Goal: Use online tool/utility: Utilize a website feature to perform a specific function

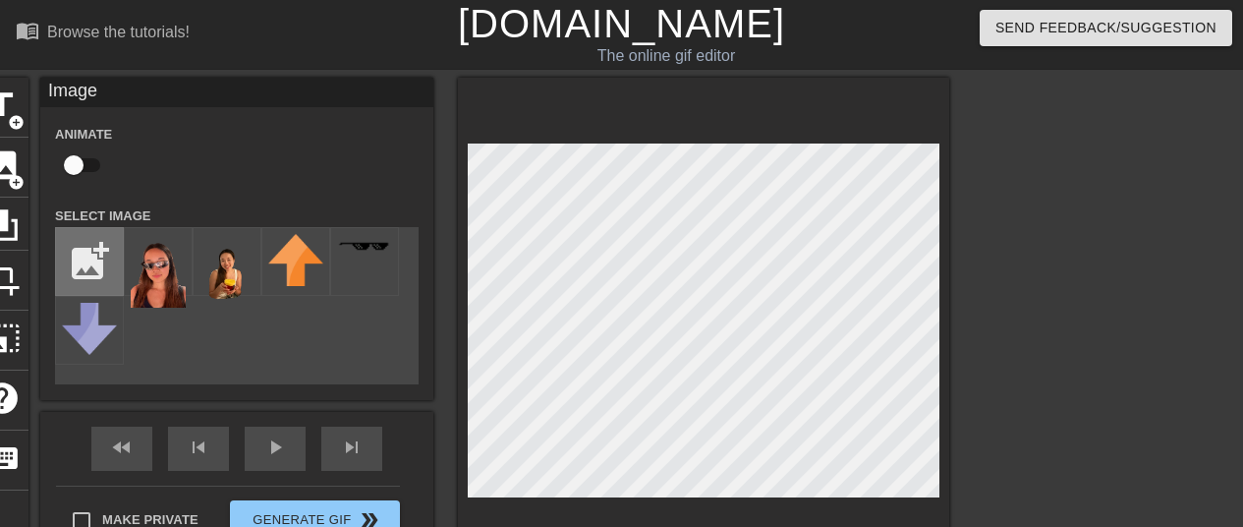
click at [78, 258] on input "file" at bounding box center [89, 261] width 67 height 67
type input "C:\fakepath\IMG_1940-removebg-preview.png"
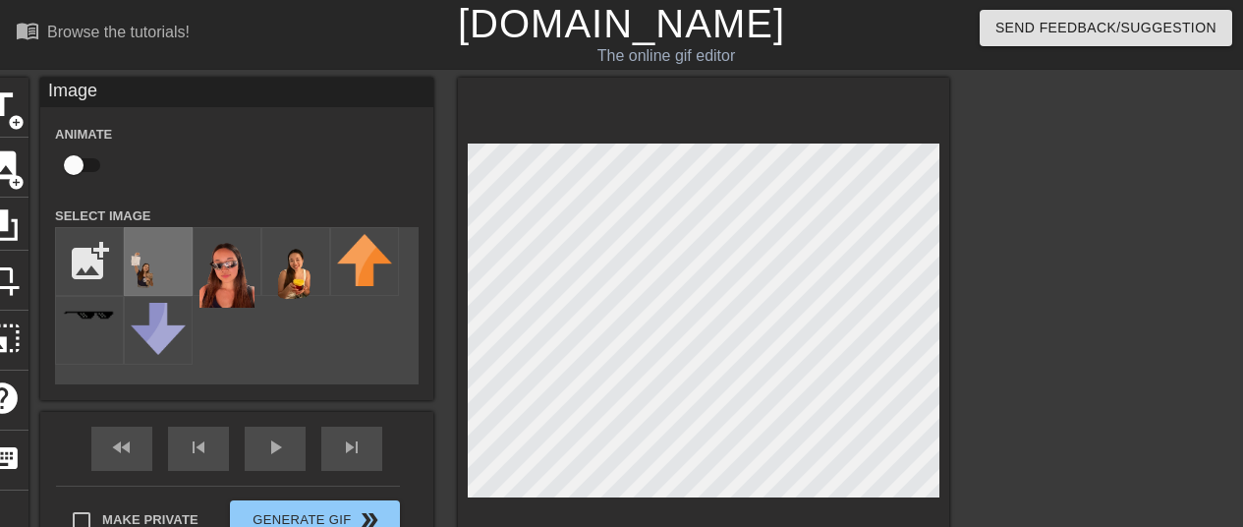
click at [148, 257] on img at bounding box center [158, 275] width 55 height 83
click at [796, 526] on html "menu_book Browse the tutorials! [DOMAIN_NAME] The online gif editor Send Feedba…" at bounding box center [621, 435] width 1243 height 871
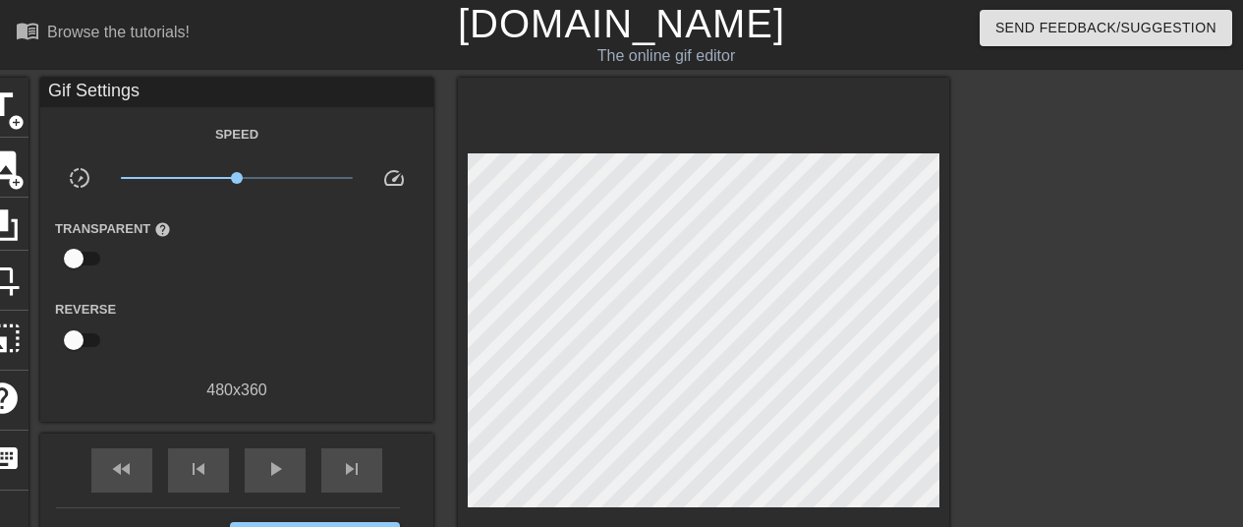
click at [1011, 274] on div at bounding box center [1120, 372] width 295 height 589
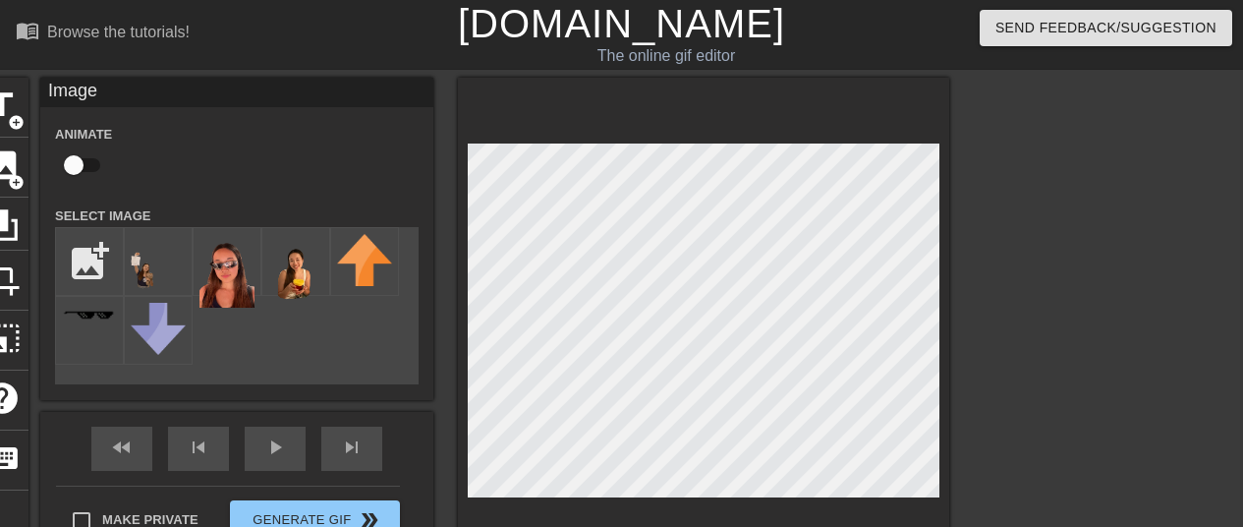
click at [1023, 405] on div at bounding box center [1120, 372] width 295 height 589
click at [817, 131] on div at bounding box center [703, 325] width 491 height 494
click at [951, 341] on div "title add_circle image add_circle crop photo_size_select_large help keyboard Im…" at bounding box center [621, 372] width 1243 height 589
click at [1056, 418] on div at bounding box center [1120, 372] width 295 height 589
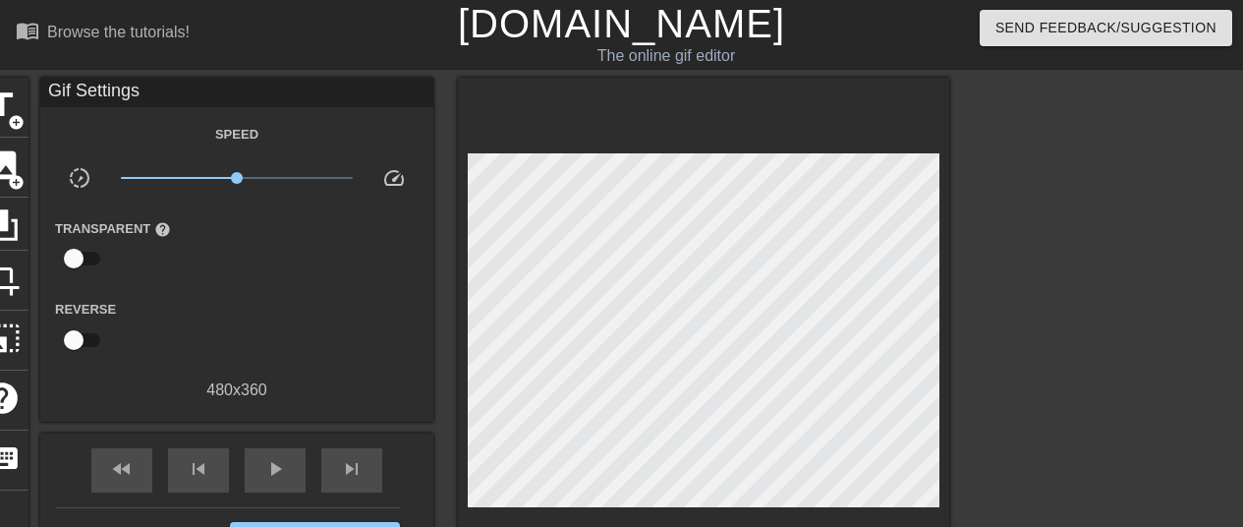
click at [990, 398] on div at bounding box center [1120, 372] width 295 height 589
click at [279, 469] on span "play_arrow" at bounding box center [275, 469] width 24 height 24
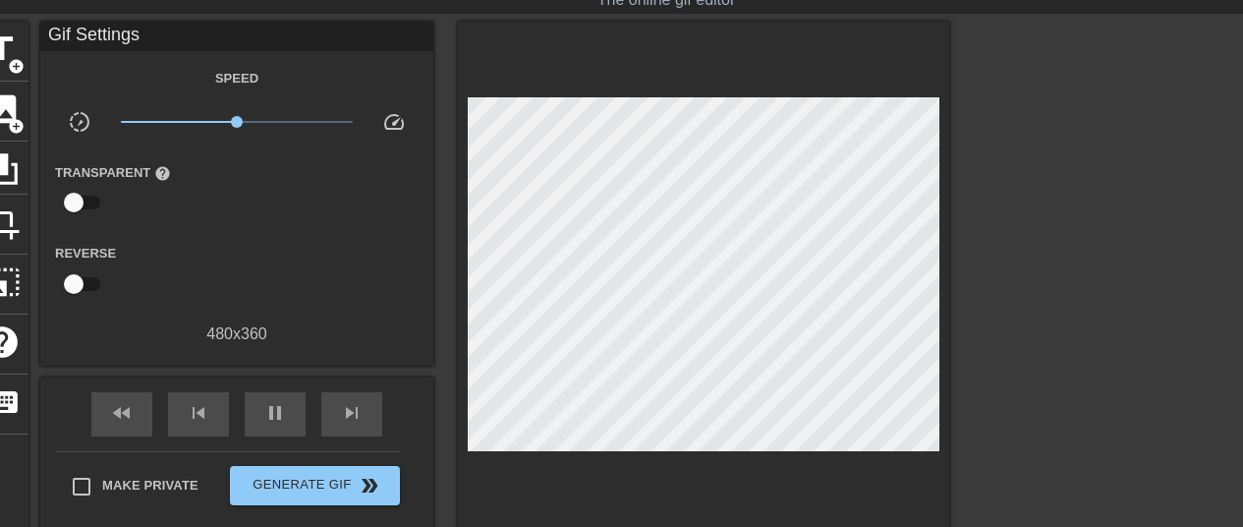
scroll to position [55, 0]
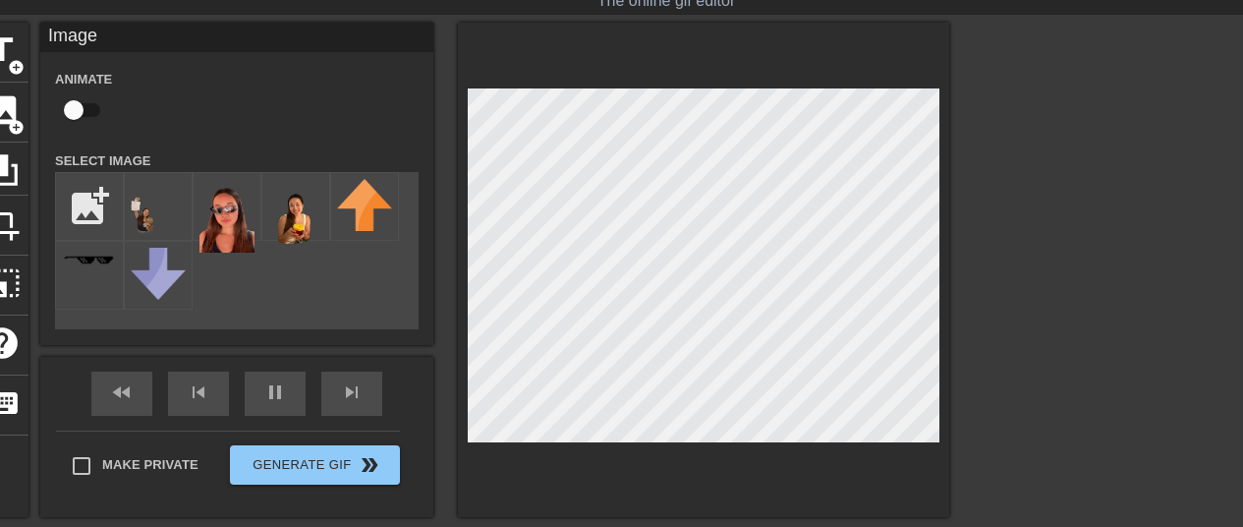
click at [1010, 187] on div "title add_circle image add_circle crop photo_size_select_large help keyboard Im…" at bounding box center [621, 317] width 1243 height 589
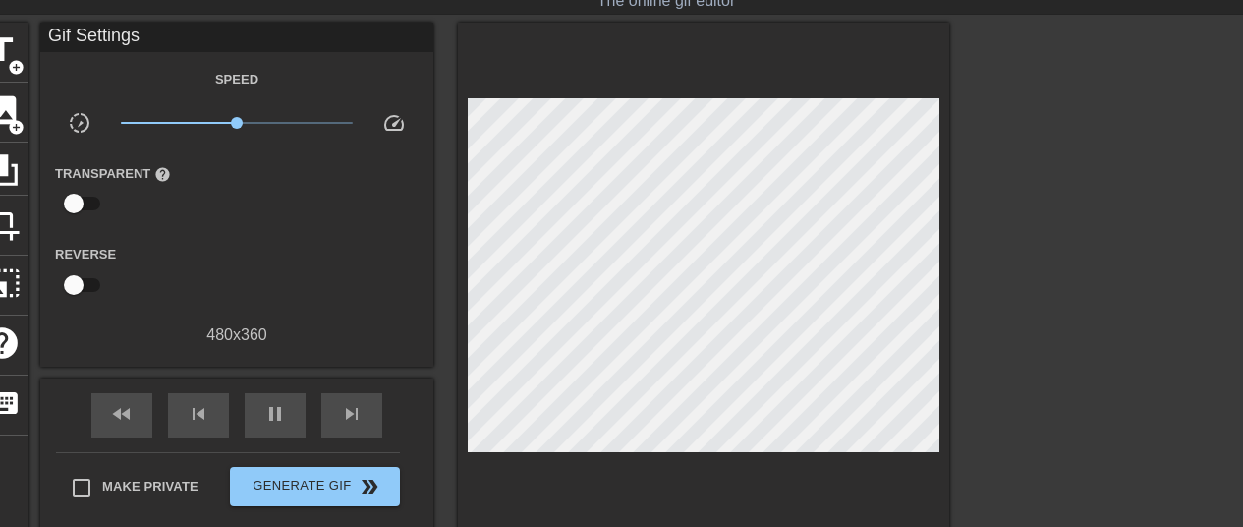
click at [1038, 278] on div at bounding box center [1120, 317] width 295 height 589
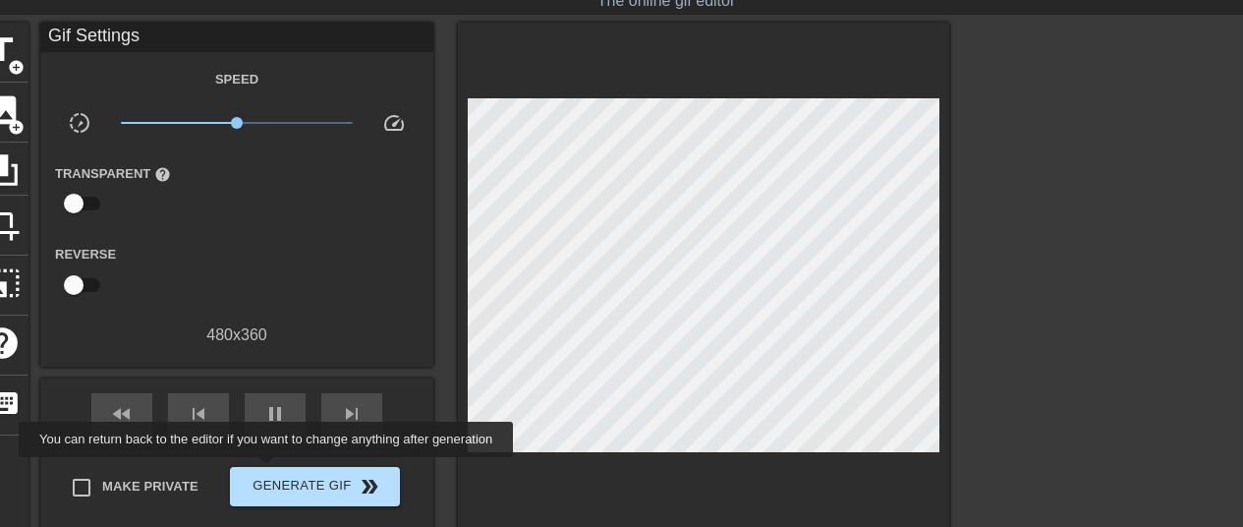
type input "70"
click at [294, 477] on span "Generate Gif double_arrow" at bounding box center [315, 487] width 154 height 24
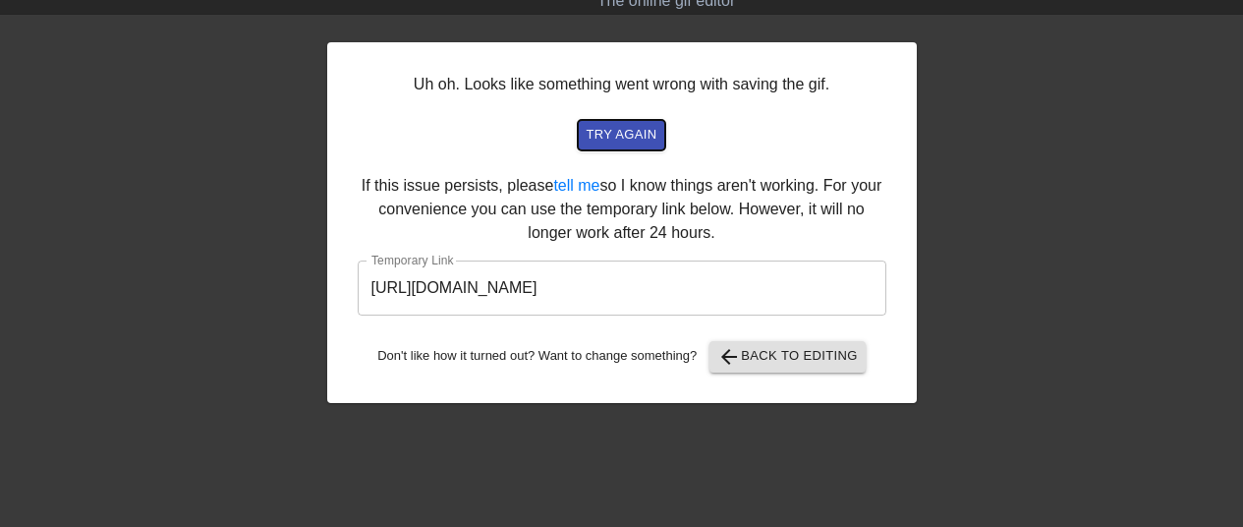
click at [628, 131] on span "try again" at bounding box center [621, 135] width 71 height 23
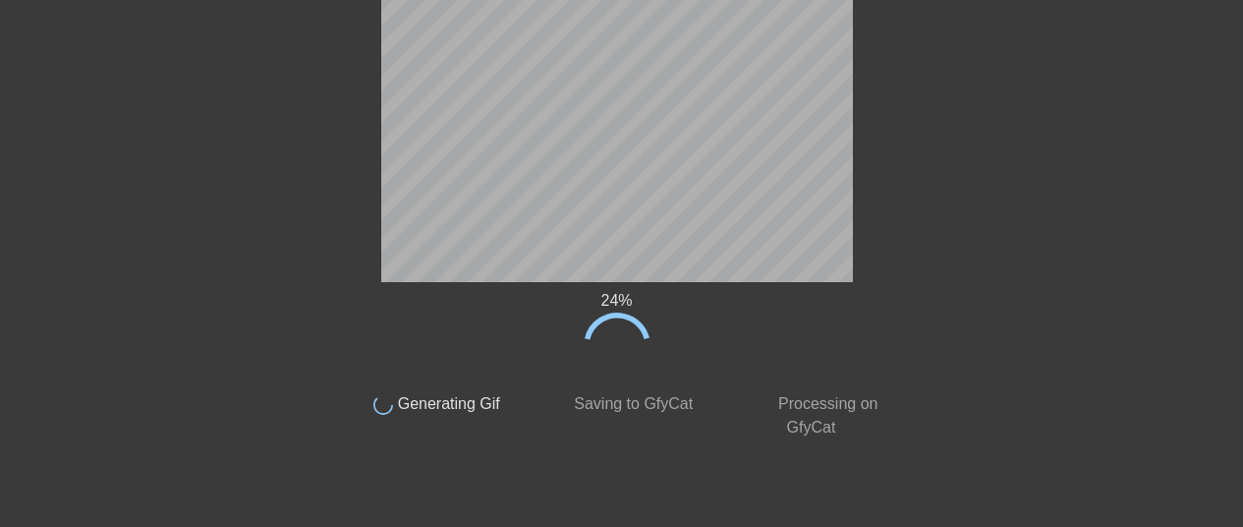
scroll to position [0, 0]
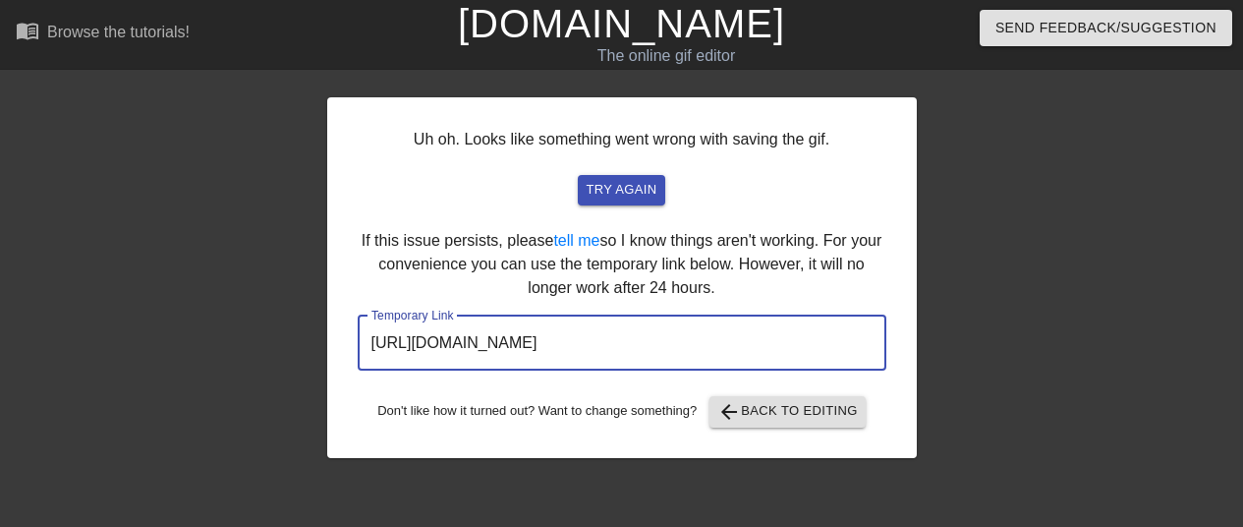
click at [775, 339] on input "[URL][DOMAIN_NAME]" at bounding box center [622, 342] width 529 height 55
click at [745, 341] on input "[URL][DOMAIN_NAME]" at bounding box center [622, 342] width 529 height 55
click at [738, 342] on input "[URL][DOMAIN_NAME]" at bounding box center [622, 342] width 529 height 55
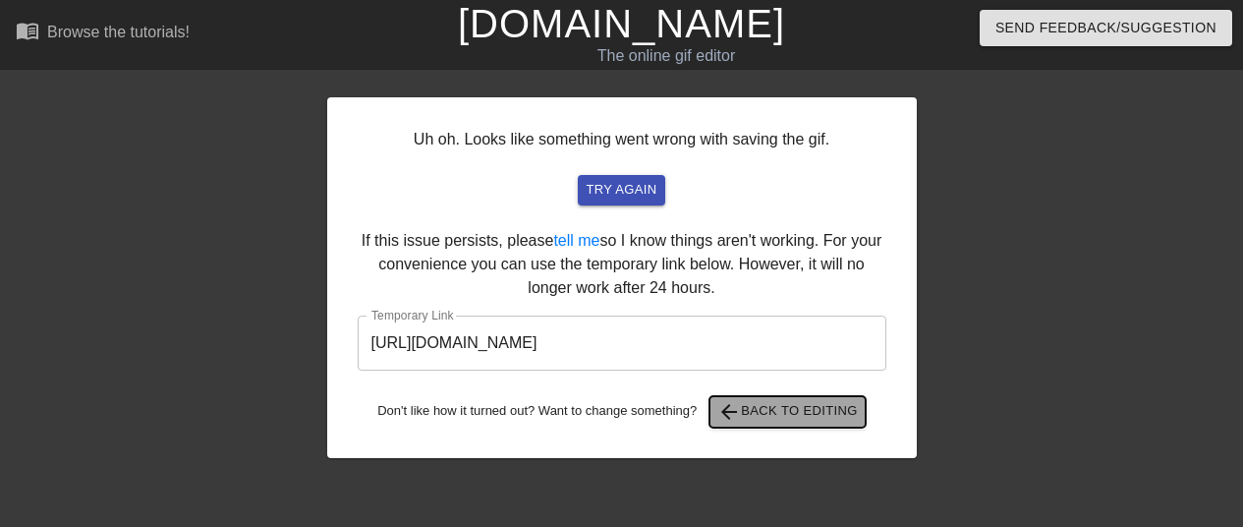
click at [772, 407] on span "arrow_back Back to Editing" at bounding box center [787, 412] width 140 height 24
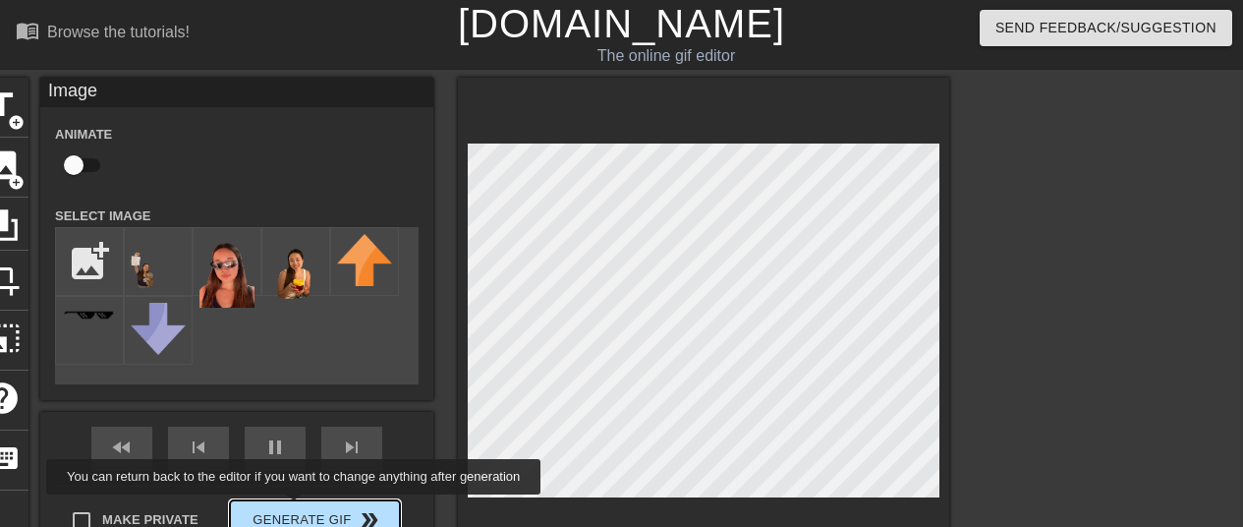
click at [298, 508] on div "Make Private Generate Gif double_arrow" at bounding box center [228, 524] width 344 height 78
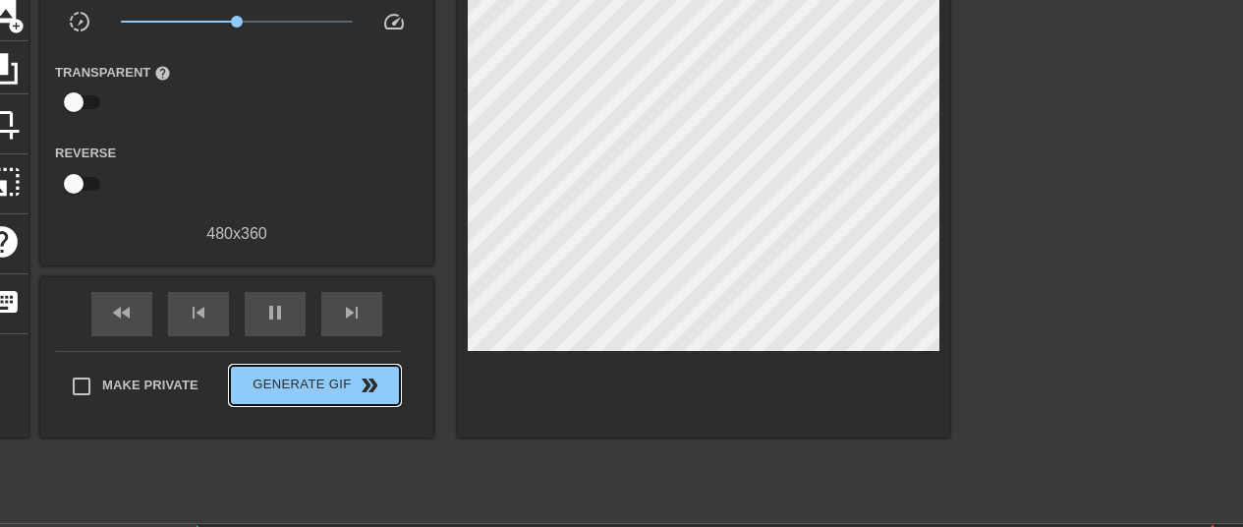
scroll to position [157, 0]
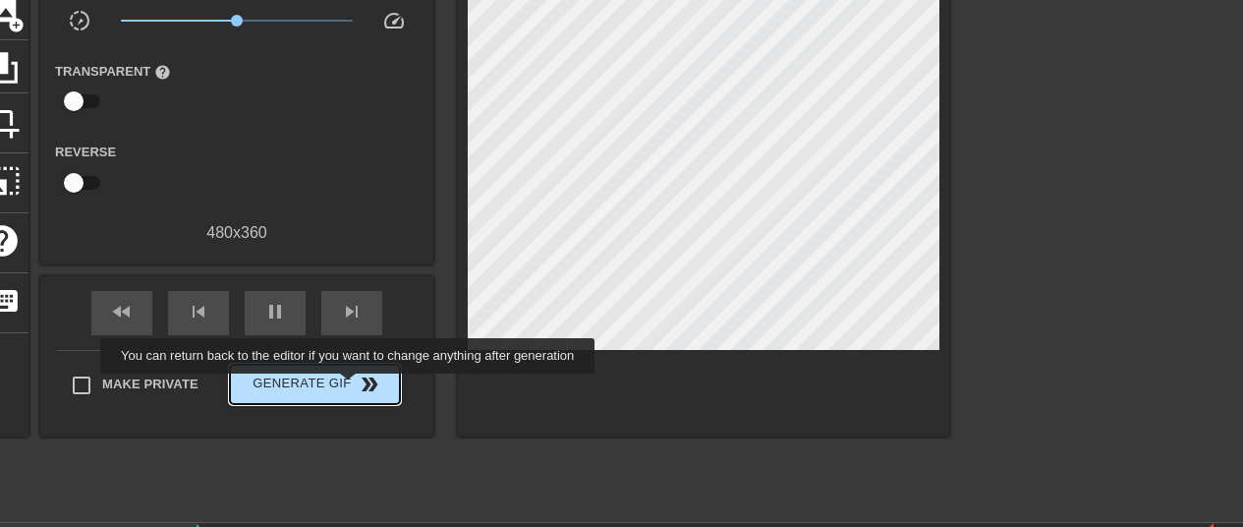
type input "70"
click at [350, 387] on span "Generate Gif double_arrow" at bounding box center [315, 384] width 154 height 24
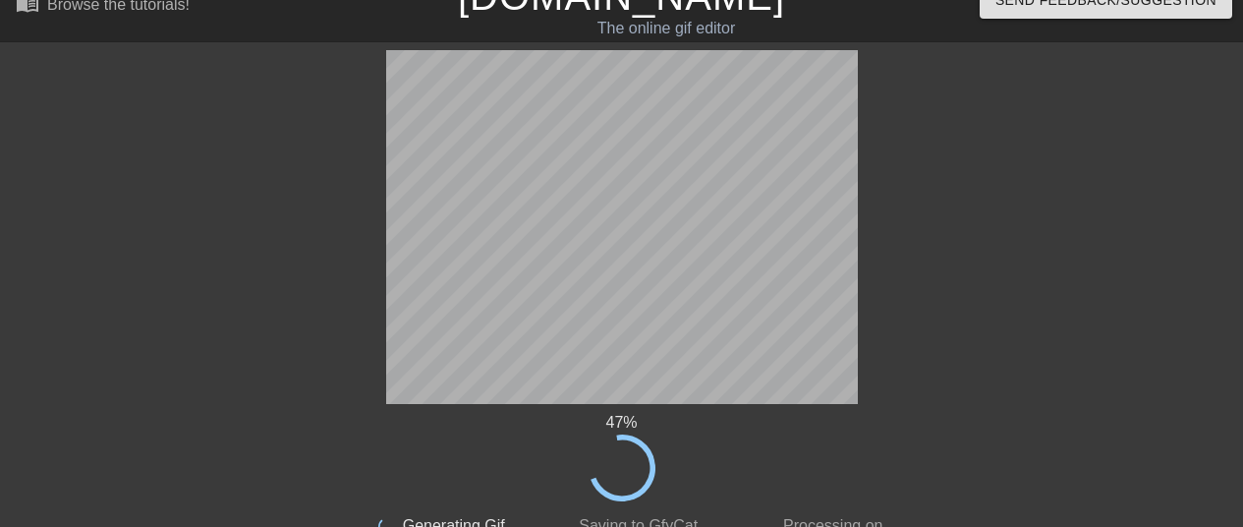
scroll to position [0, 0]
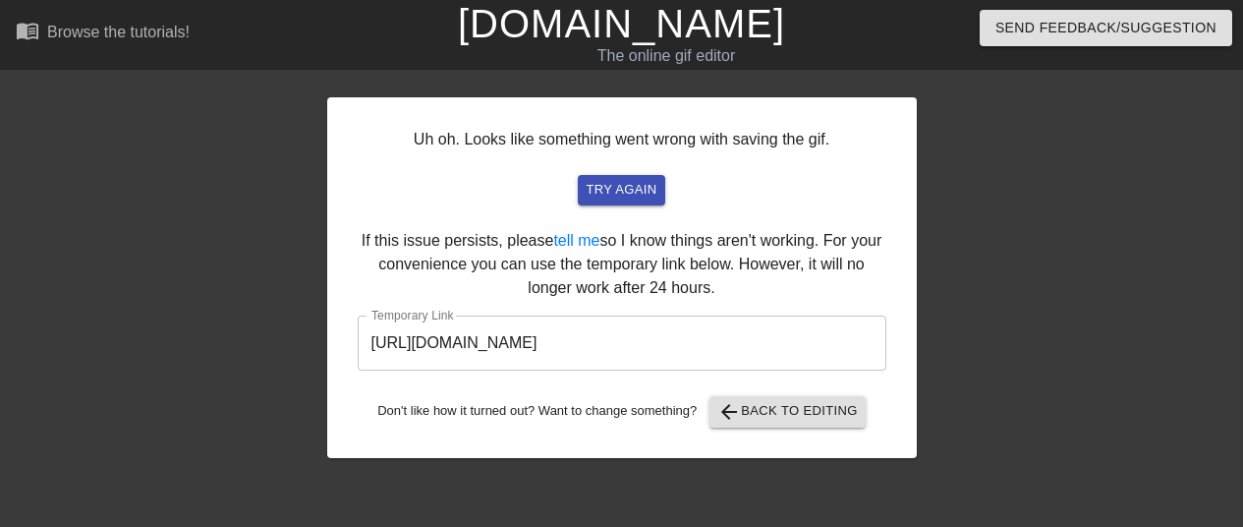
click at [766, 352] on input "[URL][DOMAIN_NAME]" at bounding box center [622, 342] width 529 height 55
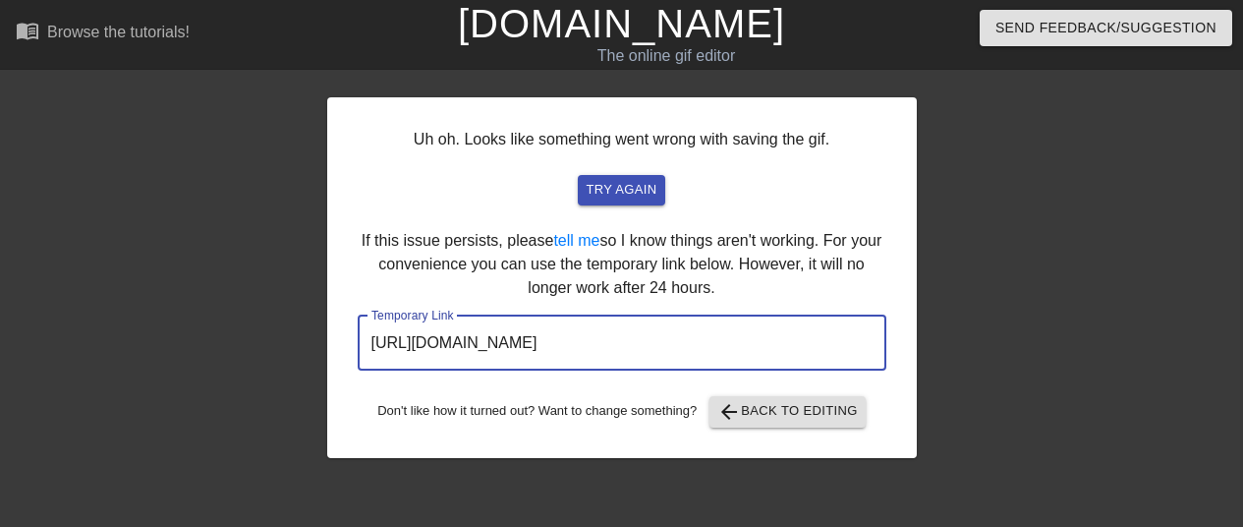
click at [766, 352] on input "[URL][DOMAIN_NAME]" at bounding box center [622, 342] width 529 height 55
click at [658, 343] on input "[URL][DOMAIN_NAME]" at bounding box center [622, 342] width 529 height 55
